Goal: Information Seeking & Learning: Find specific fact

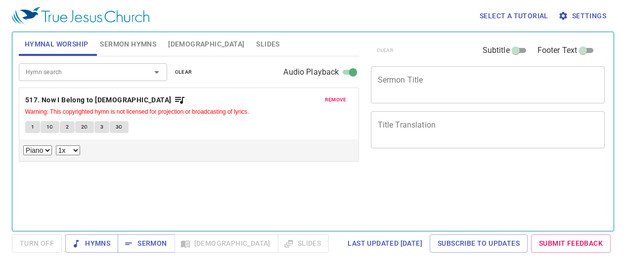
select select "1"
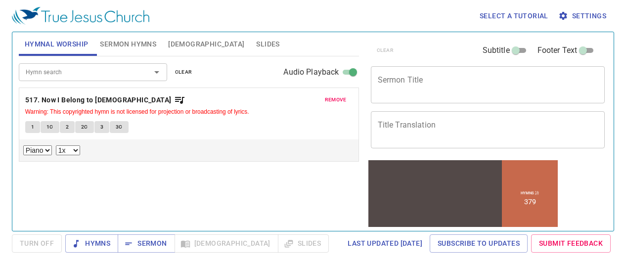
click at [36, 126] on button "1" at bounding box center [32, 127] width 15 height 12
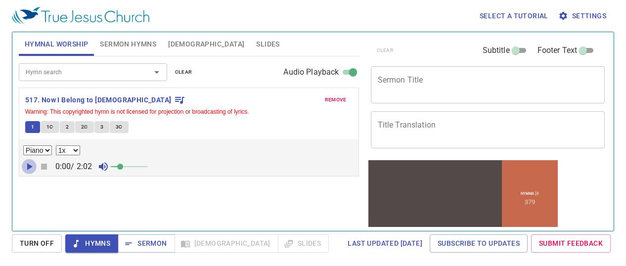
click at [31, 168] on icon "button" at bounding box center [29, 167] width 12 height 12
click at [29, 167] on icon "button" at bounding box center [29, 167] width 12 height 12
click at [91, 79] on div "Hymn search" at bounding box center [93, 71] width 148 height 17
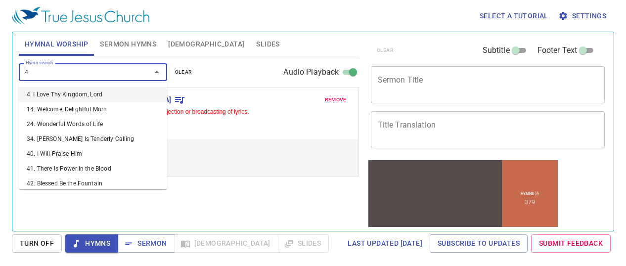
type input "42"
select select "1"
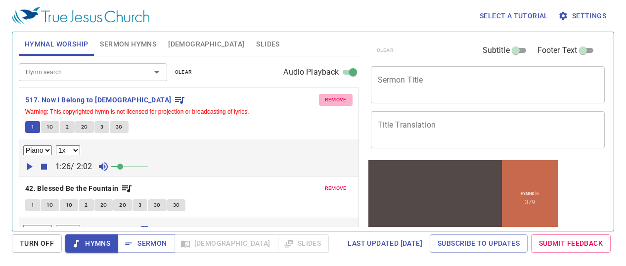
click at [330, 101] on span "remove" at bounding box center [336, 99] width 22 height 9
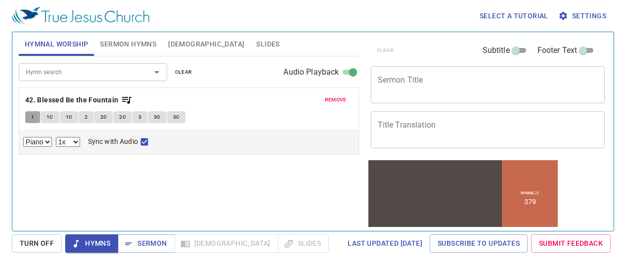
click at [32, 117] on span "1" at bounding box center [32, 117] width 3 height 9
checkbox input "false"
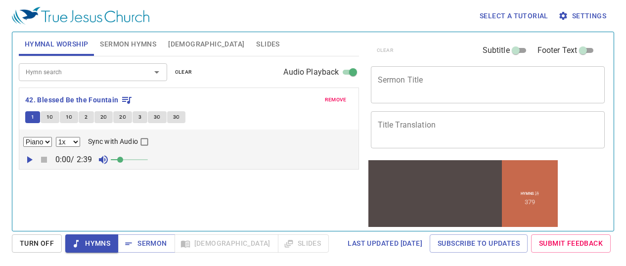
click at [33, 159] on icon "button" at bounding box center [29, 160] width 12 height 12
click at [65, 69] on input "Hymn search" at bounding box center [78, 71] width 113 height 11
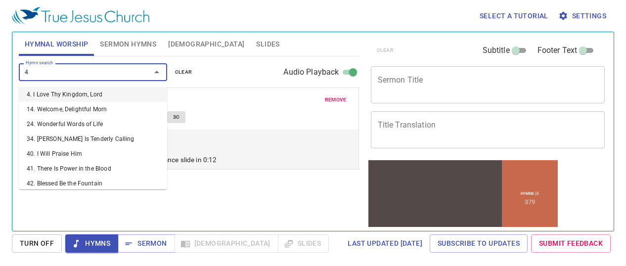
type input "43"
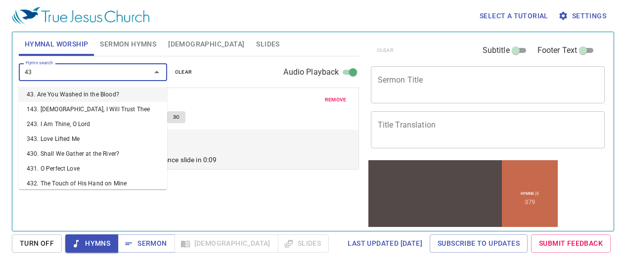
click at [102, 95] on li "43. Are You Washed in the Blood?" at bounding box center [93, 94] width 148 height 15
select select "1"
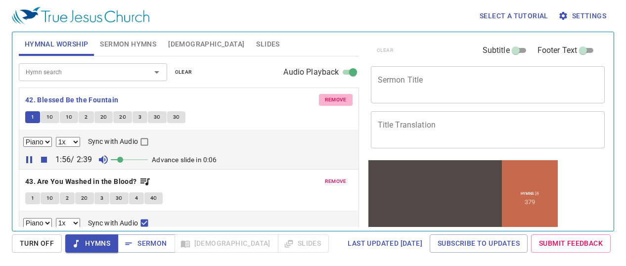
click at [334, 96] on span "remove" at bounding box center [336, 99] width 22 height 9
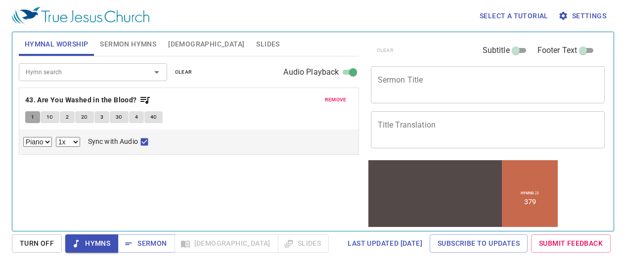
click at [34, 117] on button "1" at bounding box center [32, 117] width 15 height 12
checkbox input "false"
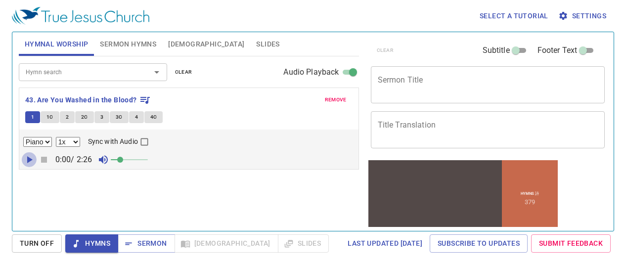
click at [30, 156] on icon "button" at bounding box center [29, 160] width 12 height 12
drag, startPoint x: 120, startPoint y: 159, endPoint x: 135, endPoint y: 160, distance: 14.4
click at [135, 160] on span at bounding box center [133, 160] width 6 height 6
click at [129, 75] on input "Hymn search" at bounding box center [78, 71] width 113 height 11
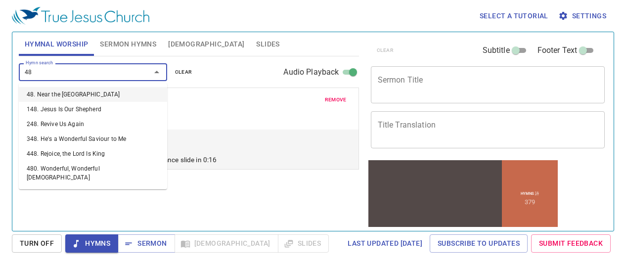
type input "483"
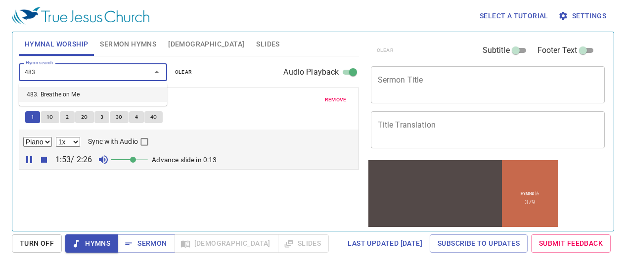
click at [77, 92] on li "483. Breathe on Me" at bounding box center [93, 94] width 148 height 15
select select "1"
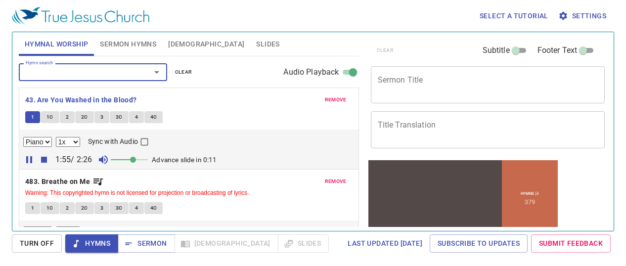
click at [30, 160] on icon "button" at bounding box center [29, 160] width 12 height 12
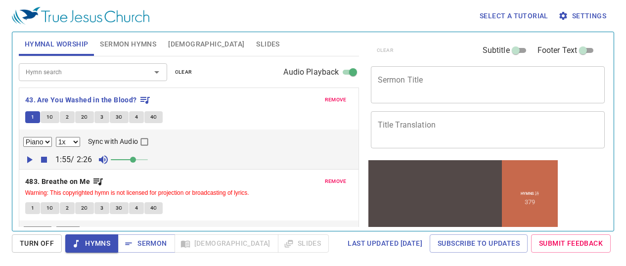
click at [330, 101] on span "remove" at bounding box center [336, 99] width 22 height 9
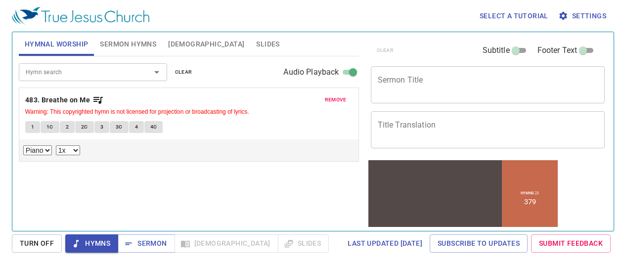
click at [32, 123] on span "1" at bounding box center [32, 127] width 3 height 9
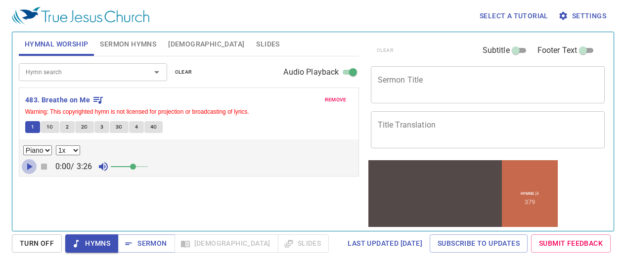
click at [32, 169] on icon "button" at bounding box center [29, 167] width 12 height 12
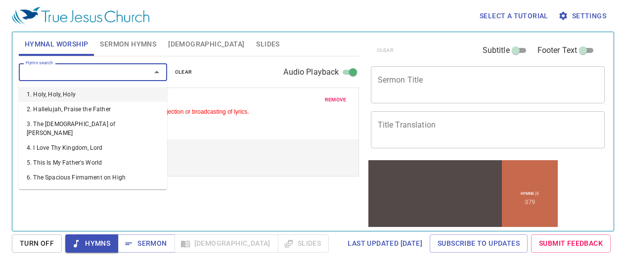
click at [88, 72] on input "Hymn search" at bounding box center [78, 71] width 113 height 11
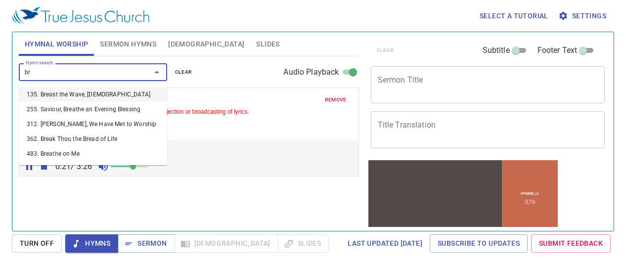
type input "b"
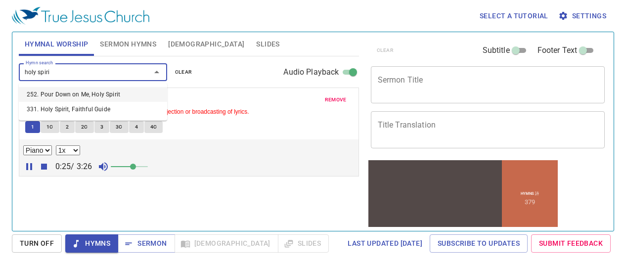
type input "holy spirit"
click at [100, 92] on li "252. Pour Down on Me, Holy Spirit" at bounding box center [93, 94] width 148 height 15
select select "1"
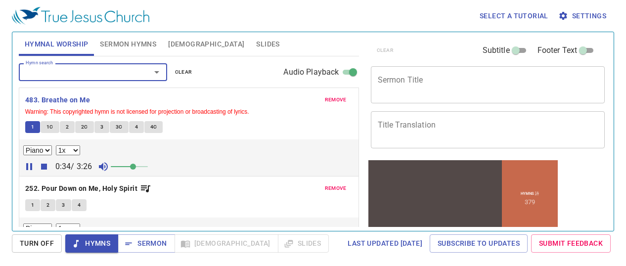
click at [84, 78] on input "Hymn search" at bounding box center [78, 71] width 113 height 11
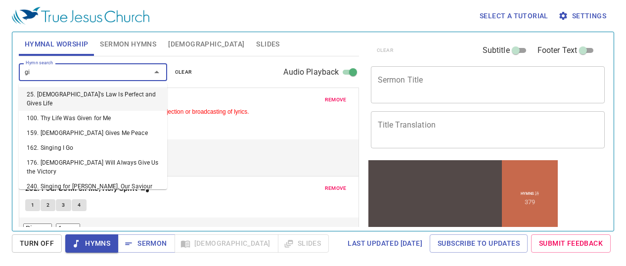
type input "g"
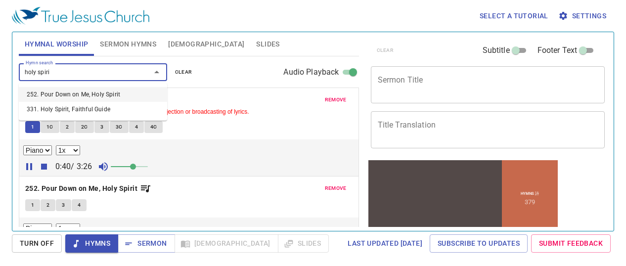
type input "holy spirit"
click at [89, 107] on li "331. Holy Spirit, Faithful Guide" at bounding box center [93, 109] width 148 height 15
select select "1"
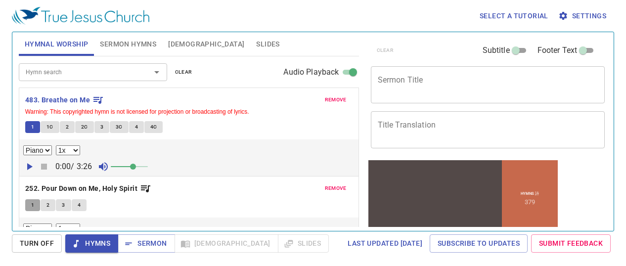
click at [31, 205] on span "1" at bounding box center [32, 205] width 3 height 9
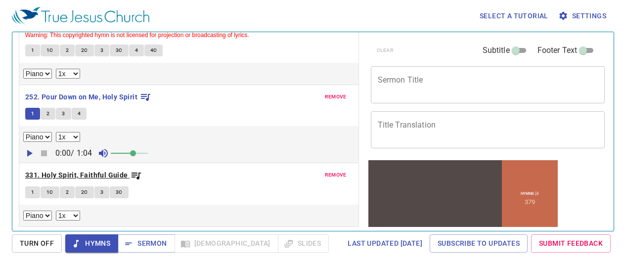
scroll to position [77, 0]
click at [26, 154] on icon "button" at bounding box center [29, 153] width 12 height 12
click at [32, 195] on span "1" at bounding box center [32, 192] width 3 height 9
click at [32, 205] on div "Piano 0.6x 0.7x 0.8x 0.9x 1x 1.1x 1.2x 1.3x 1.4x 1.5x 1.7x 2x" at bounding box center [188, 216] width 339 height 22
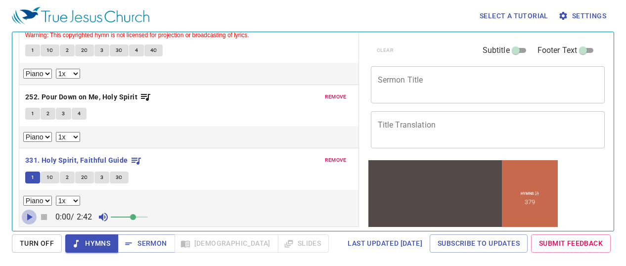
click at [27, 218] on icon "button" at bounding box center [29, 217] width 12 height 12
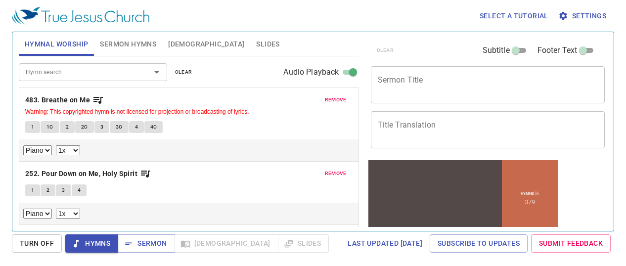
scroll to position [0, 0]
click at [33, 124] on span "1" at bounding box center [32, 127] width 3 height 9
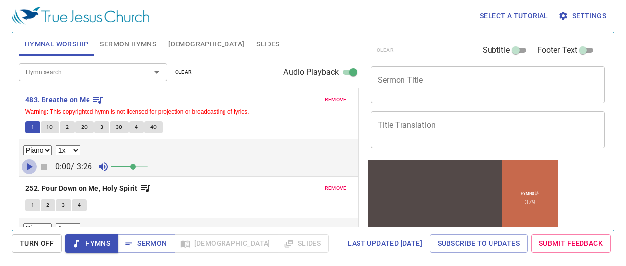
click at [28, 167] on icon "button" at bounding box center [29, 166] width 5 height 7
click at [147, 125] on button "4C" at bounding box center [153, 127] width 19 height 12
click at [32, 128] on span "1" at bounding box center [32, 127] width 3 height 9
click at [47, 150] on select "Piano" at bounding box center [37, 150] width 29 height 10
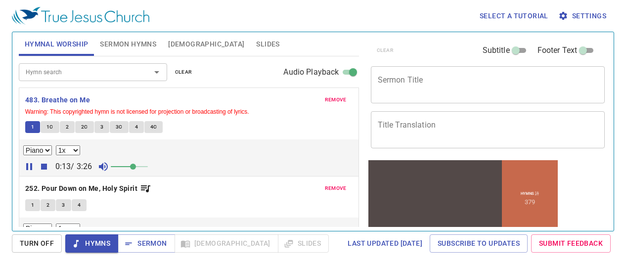
scroll to position [36, 0]
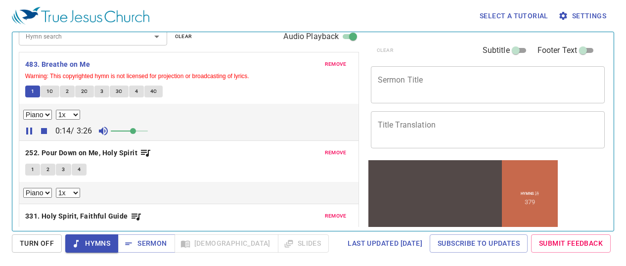
click at [48, 194] on select "Piano" at bounding box center [37, 193] width 29 height 10
click at [30, 133] on icon "button" at bounding box center [29, 131] width 5 height 7
click at [31, 131] on icon "button" at bounding box center [29, 131] width 5 height 7
click at [29, 131] on icon "button" at bounding box center [29, 131] width 12 height 12
